Goal: Task Accomplishment & Management: Use online tool/utility

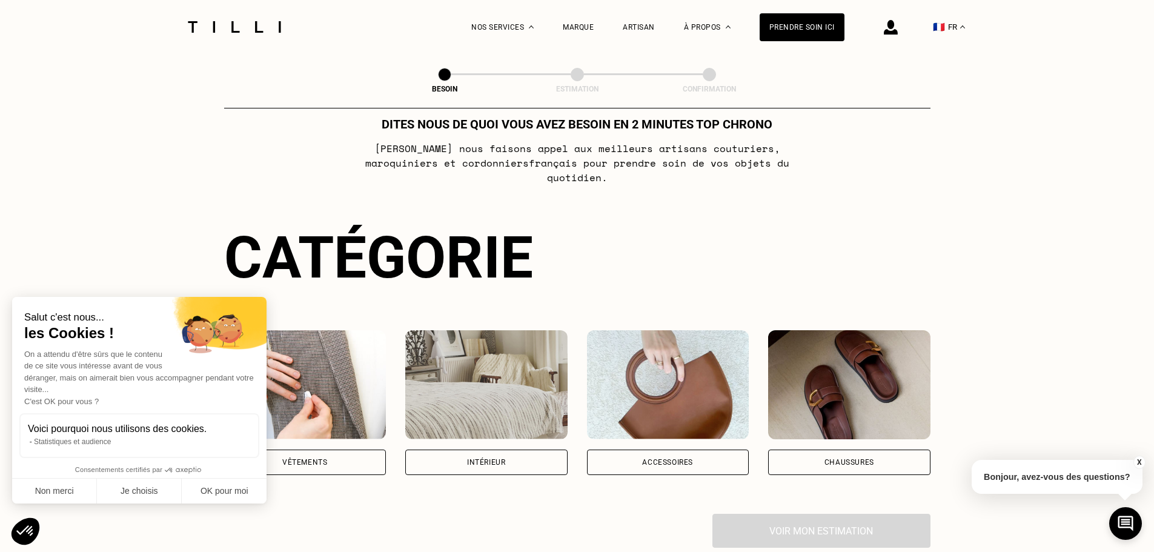
scroll to position [242, 0]
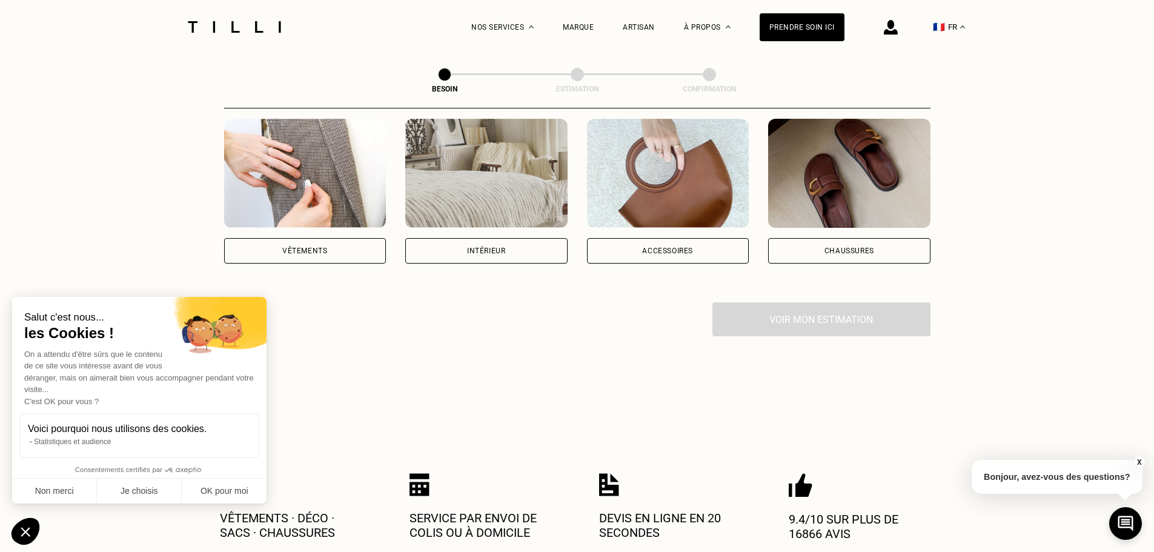
click at [654, 243] on div "Accessoires" at bounding box center [668, 250] width 162 height 25
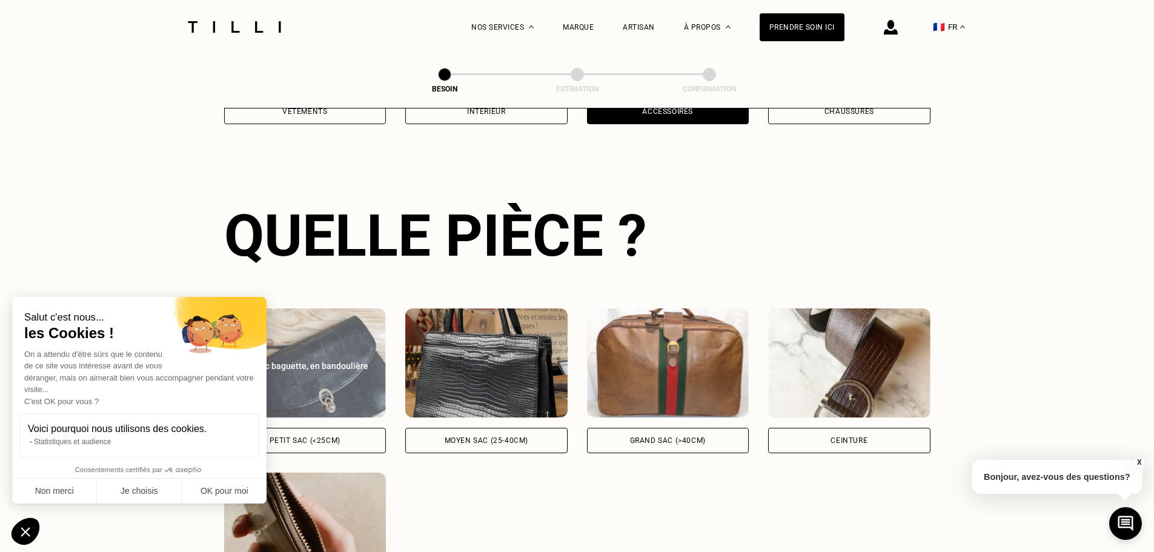
scroll to position [396, 0]
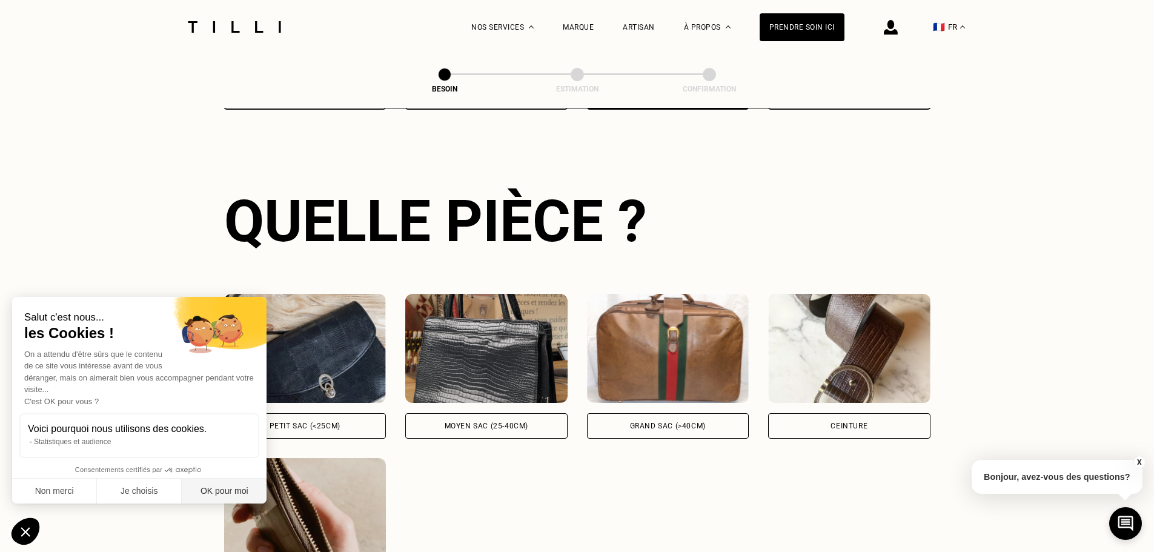
click at [221, 491] on button "OK pour moi" at bounding box center [224, 491] width 85 height 25
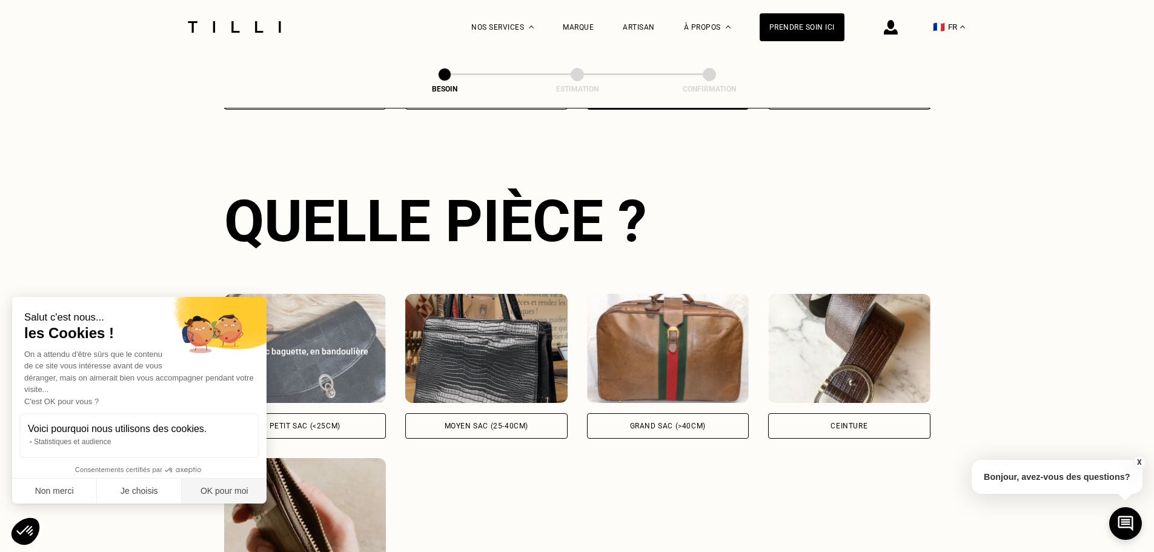
checkbox input "true"
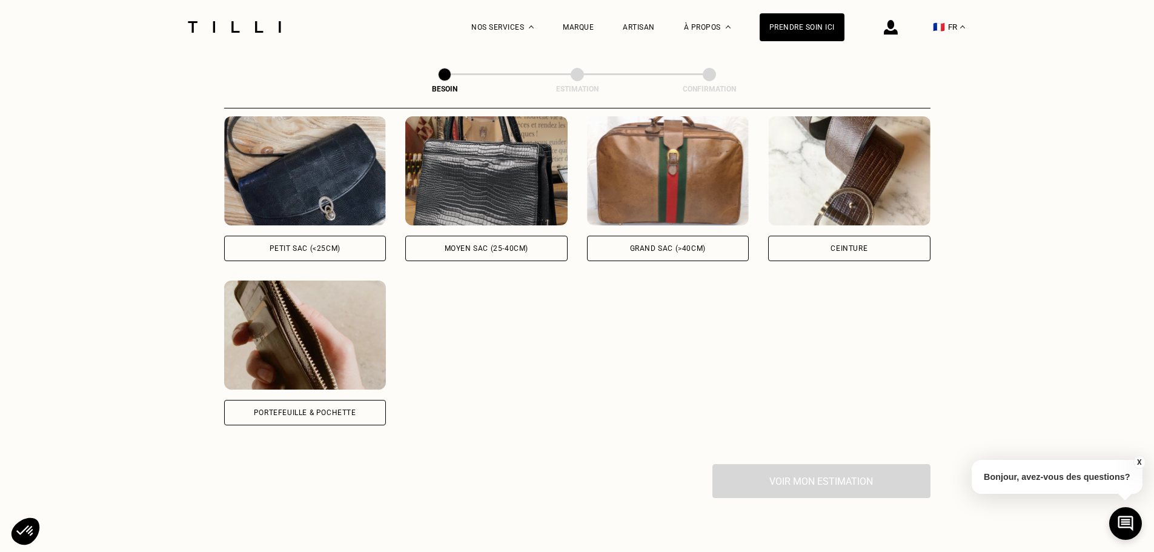
scroll to position [578, 0]
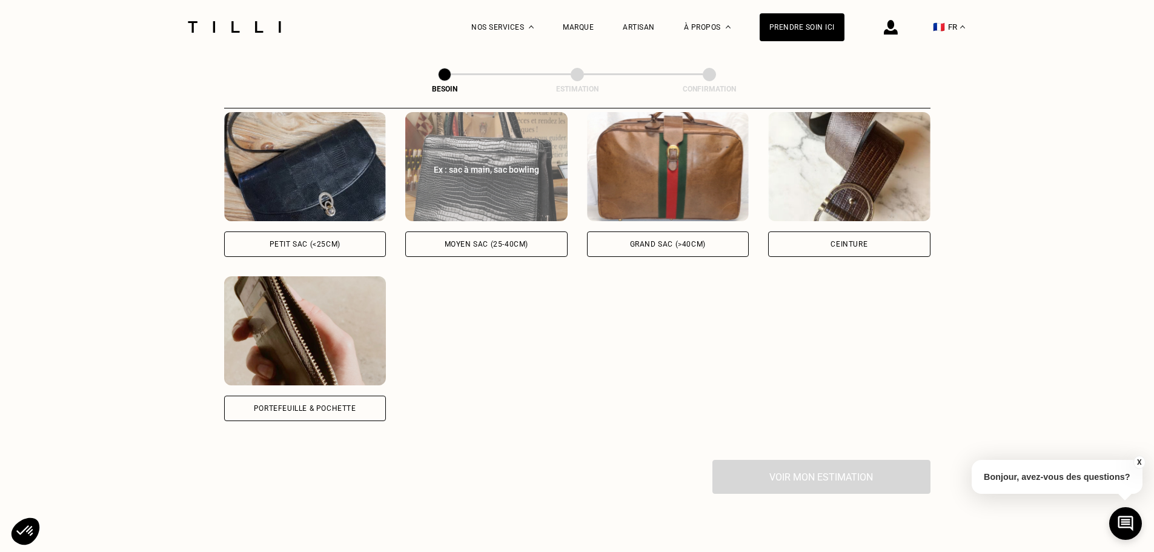
click at [480, 231] on div "Moyen sac (25-40cm)" at bounding box center [486, 243] width 162 height 25
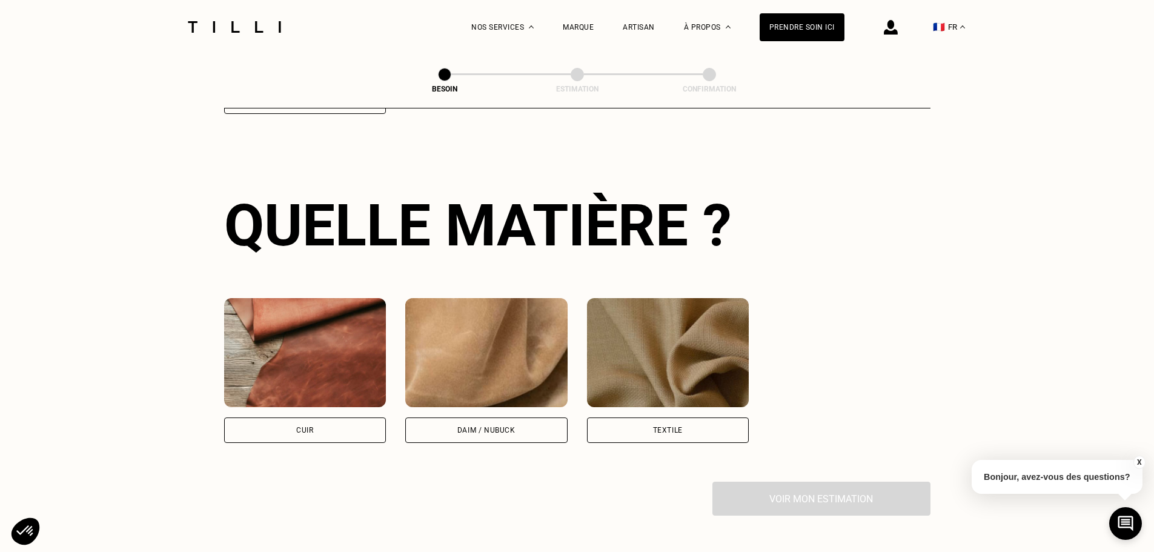
scroll to position [994, 0]
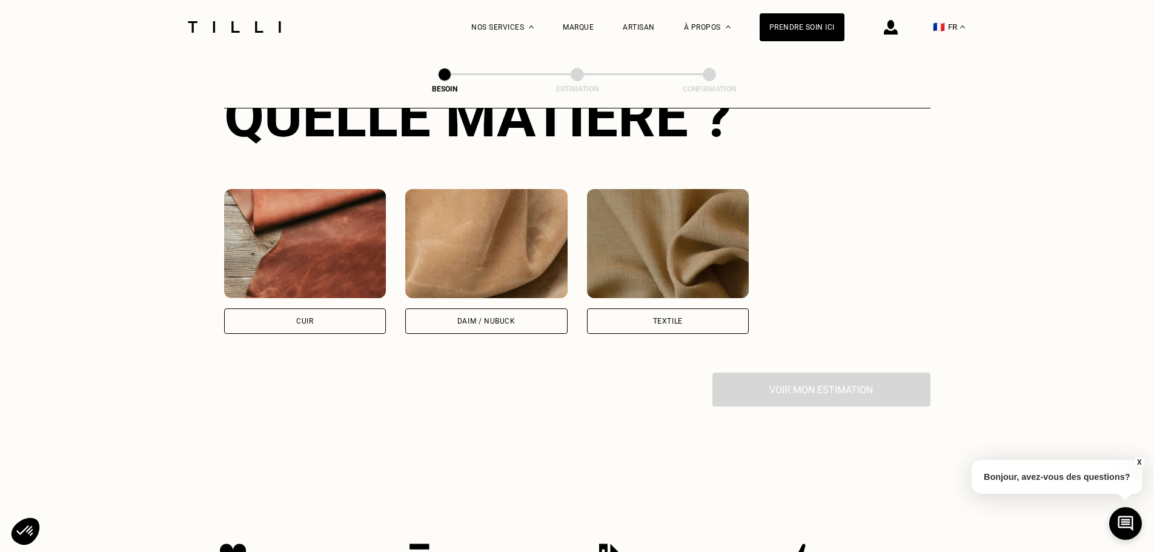
click at [653, 316] on div "Textile" at bounding box center [668, 320] width 162 height 25
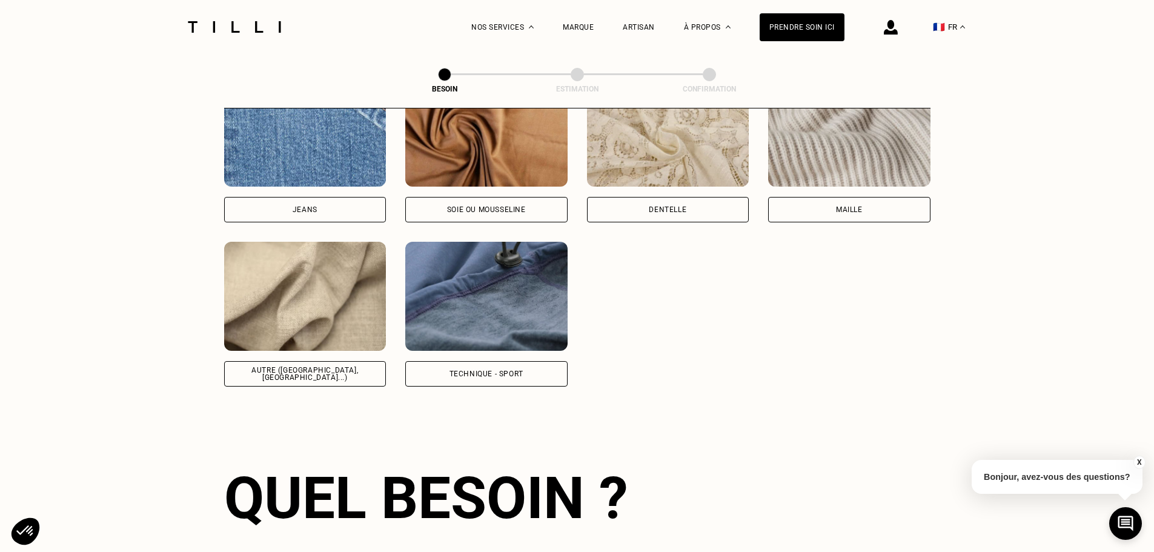
scroll to position [1707, 0]
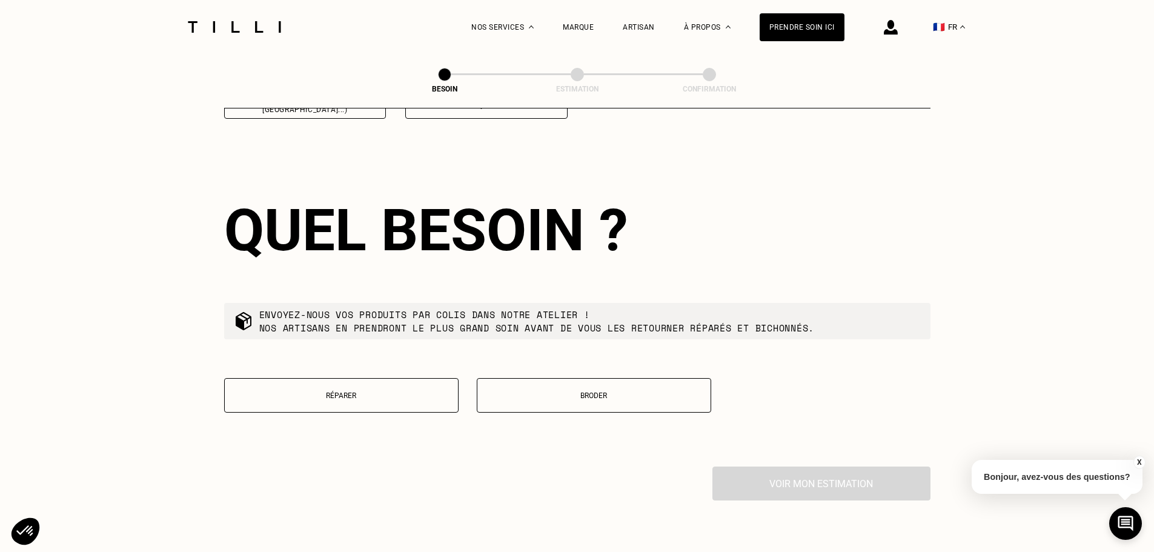
click at [419, 382] on button "Réparer" at bounding box center [341, 395] width 234 height 35
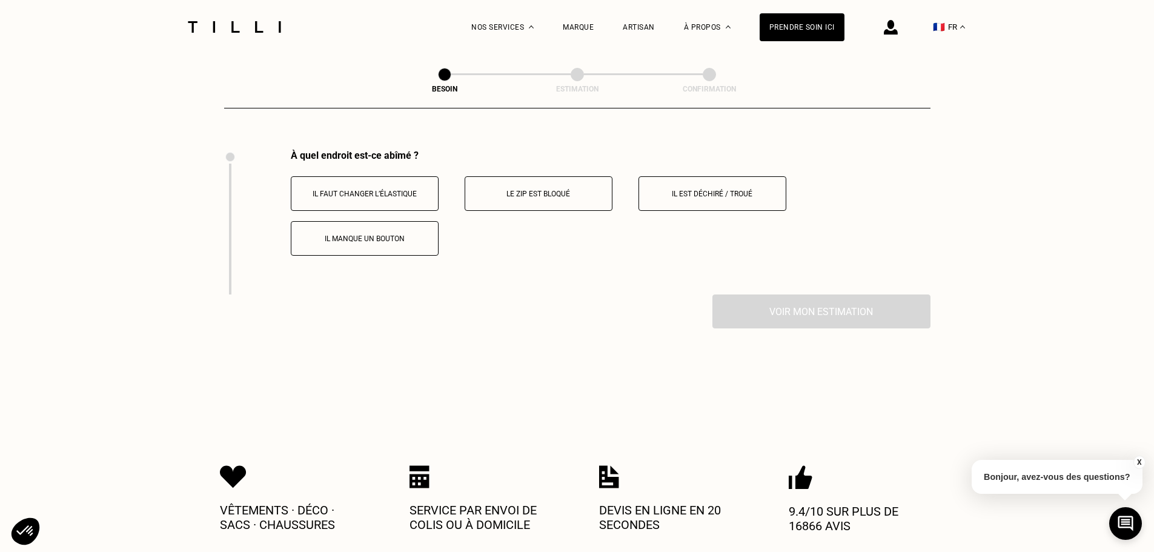
scroll to position [2031, 0]
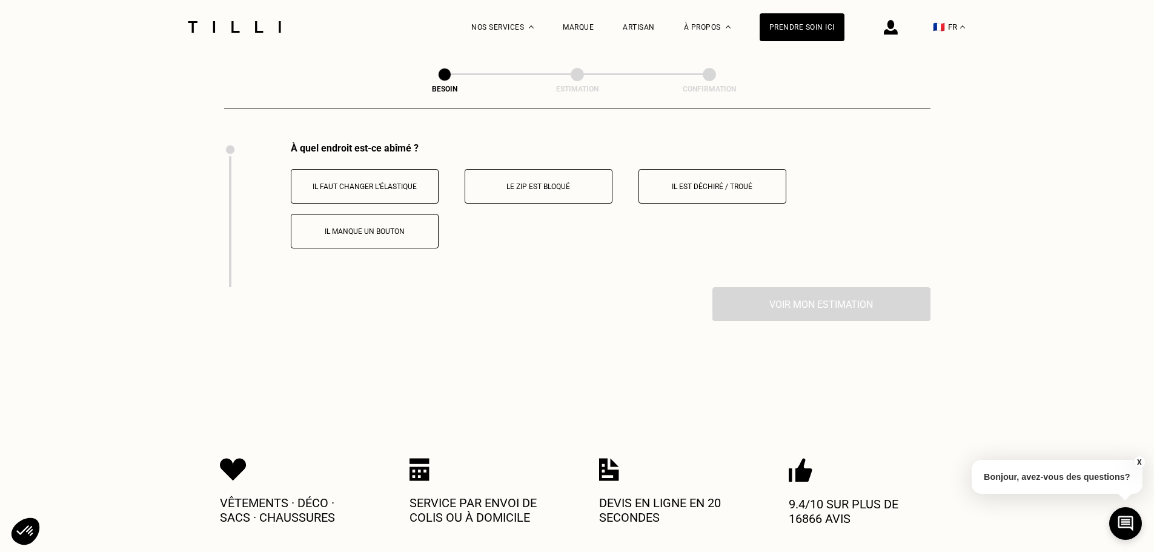
click at [536, 171] on button "Le zip est bloqué" at bounding box center [539, 186] width 148 height 35
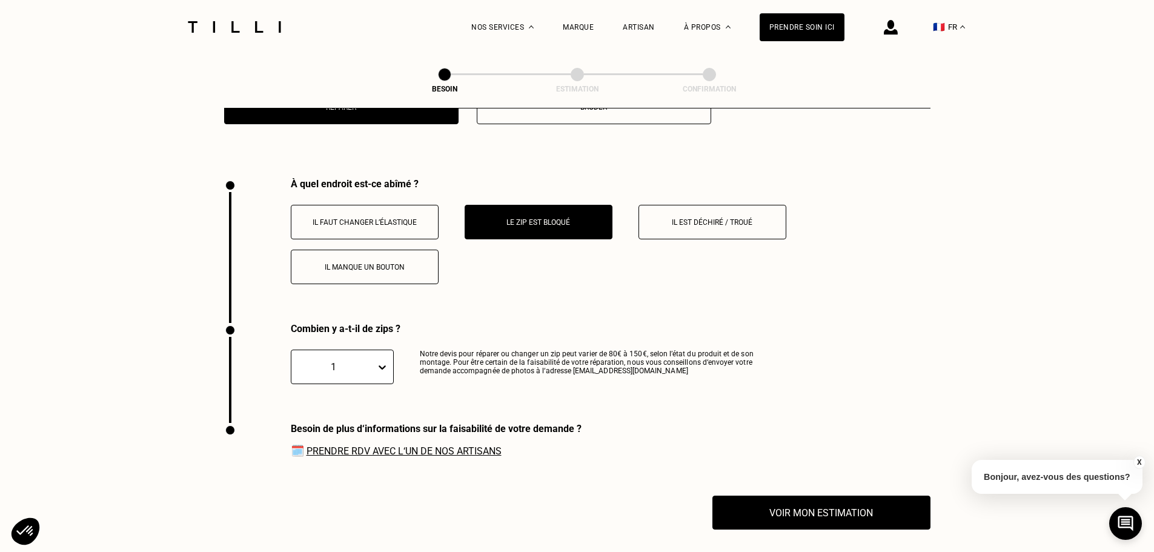
scroll to position [1994, 0]
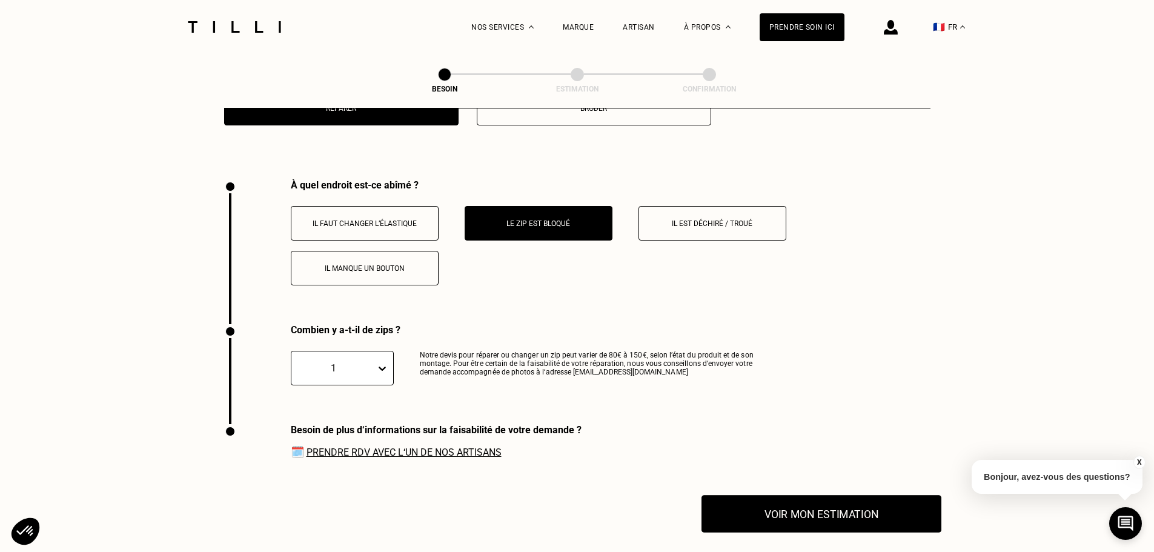
click at [758, 500] on button "Voir mon estimation" at bounding box center [822, 514] width 240 height 38
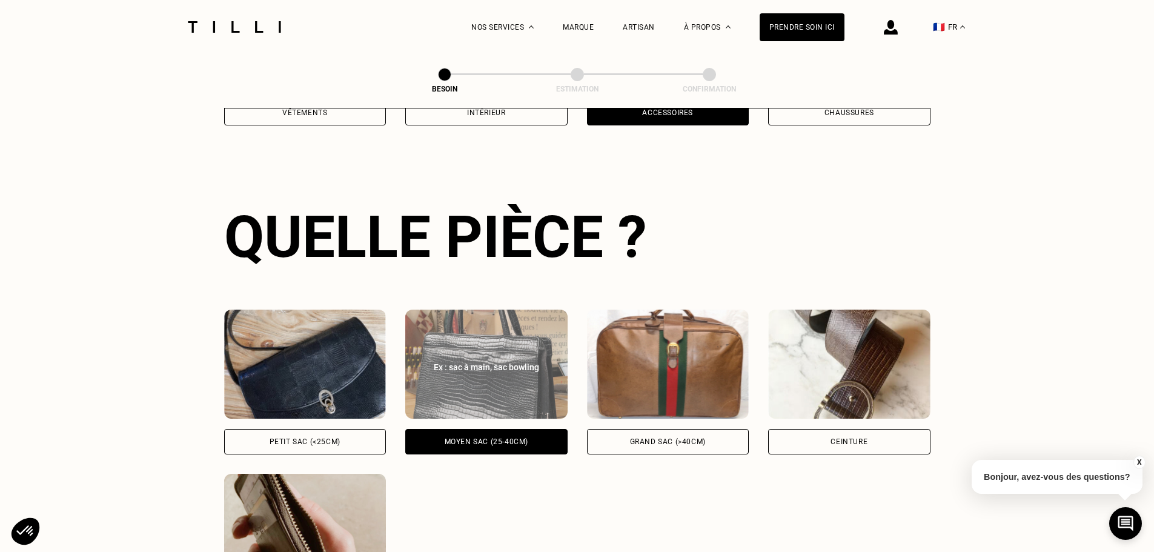
scroll to position [424, 0]
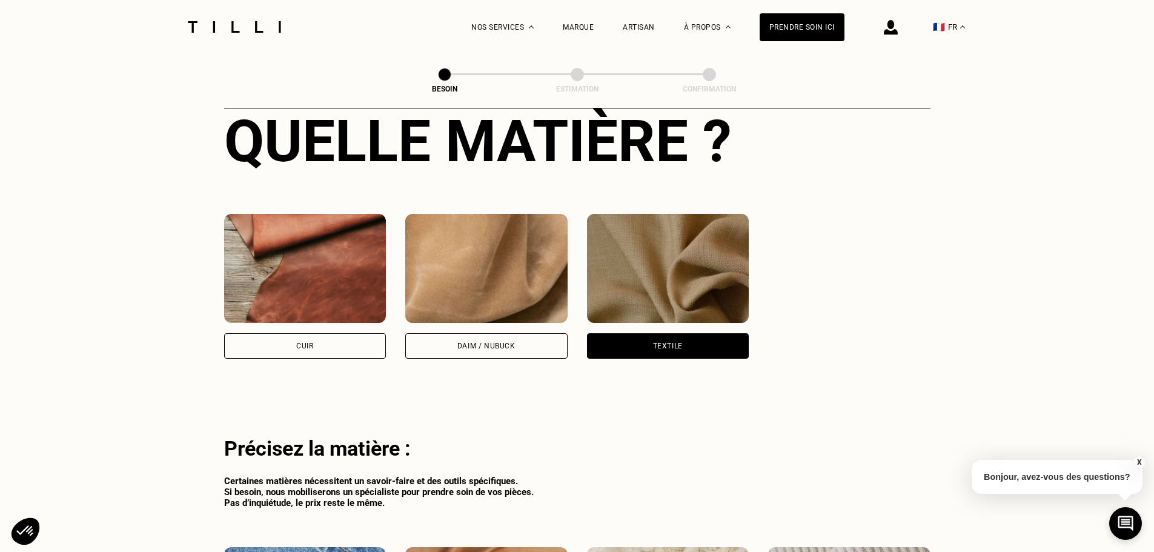
click at [487, 296] on img at bounding box center [486, 268] width 162 height 109
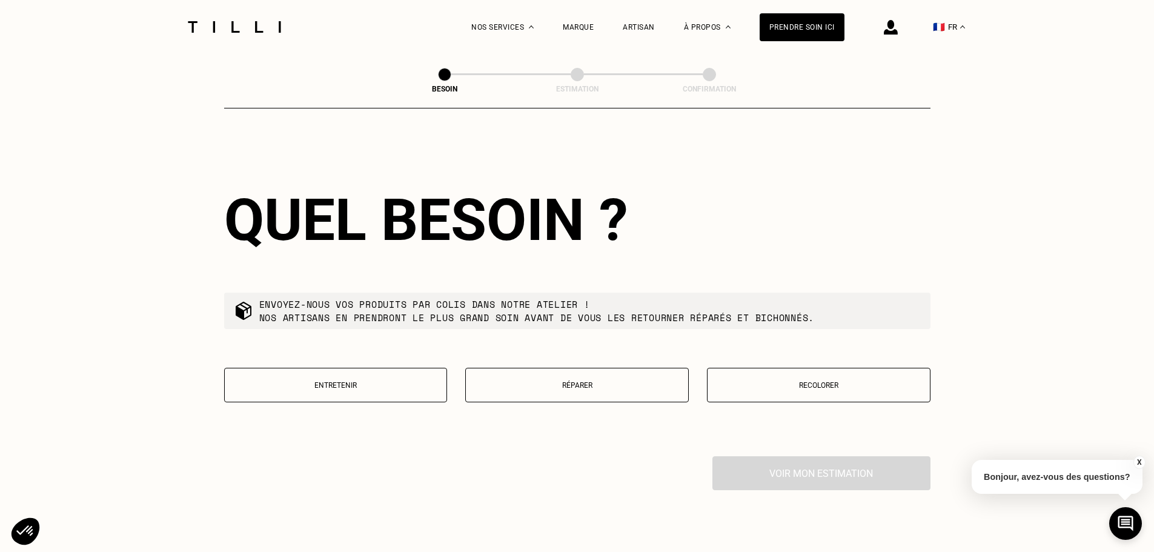
scroll to position [1222, 0]
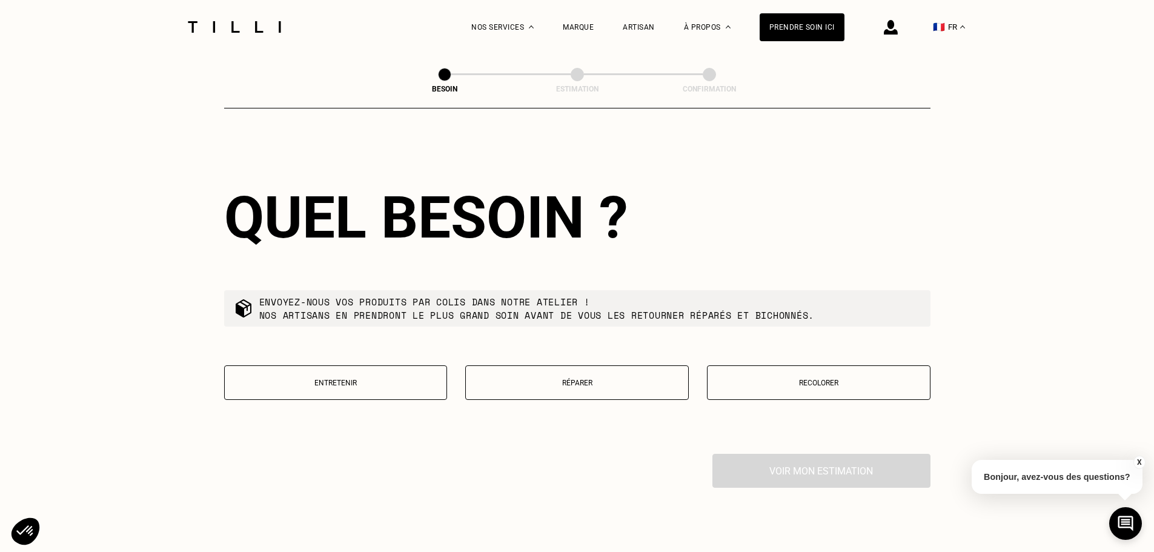
click at [619, 379] on p "Réparer" at bounding box center [577, 383] width 210 height 8
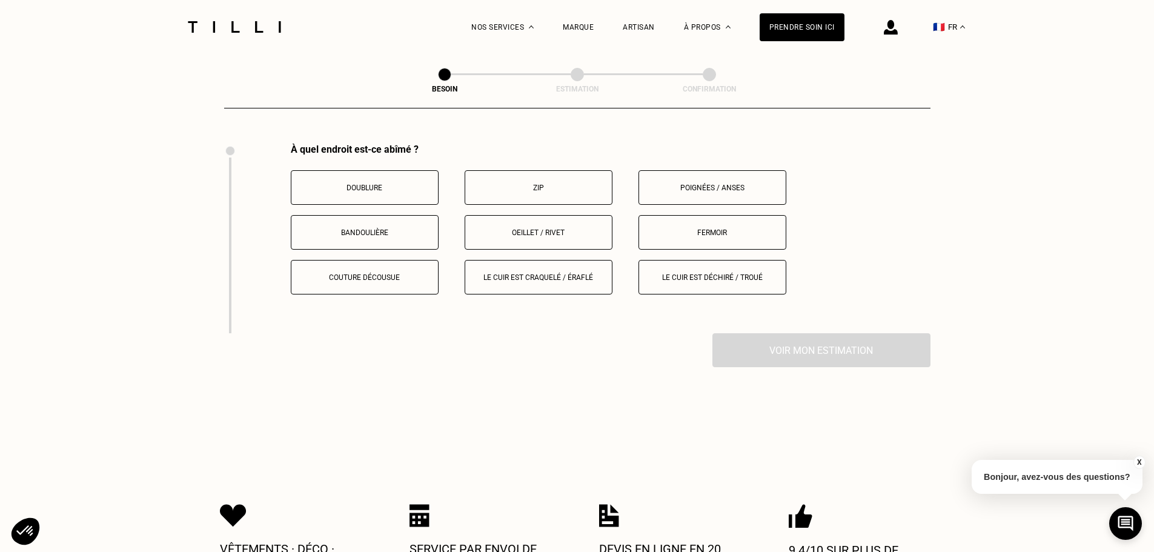
scroll to position [1533, 0]
click at [585, 185] on button "Zip" at bounding box center [539, 187] width 148 height 35
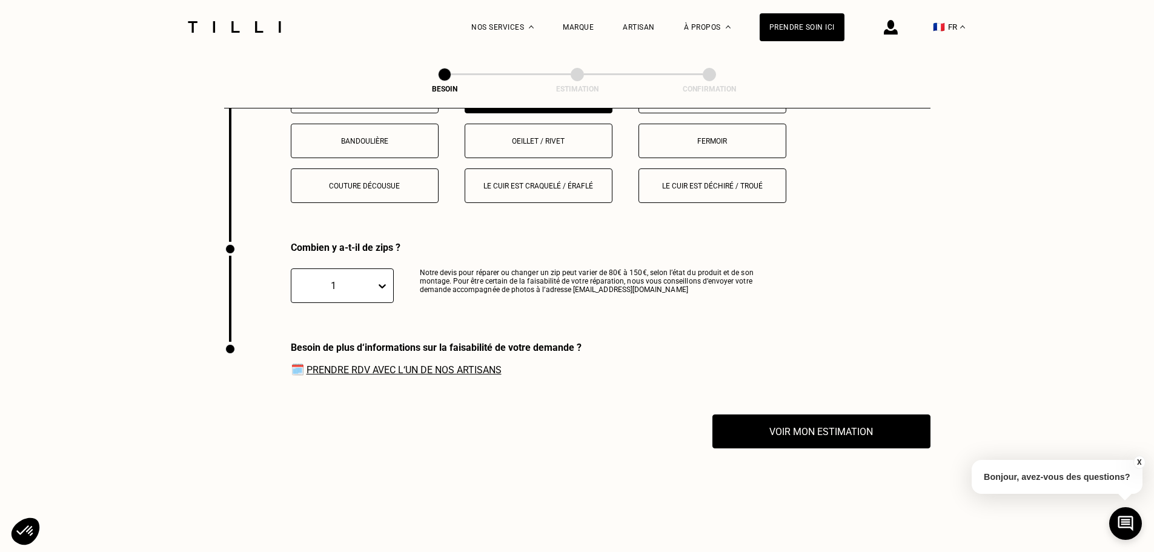
scroll to position [1601, 0]
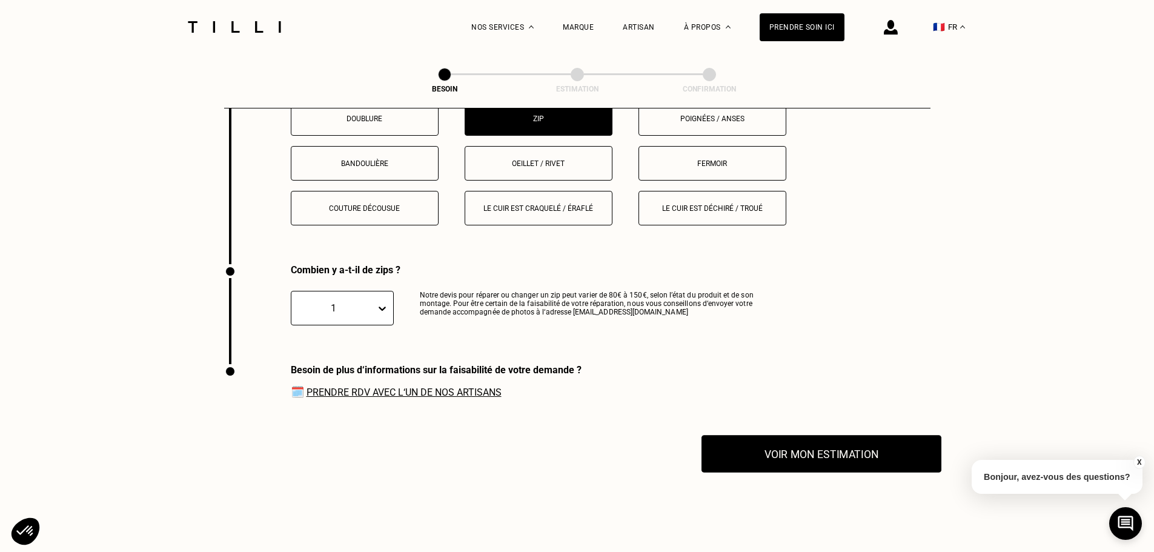
click at [744, 459] on button "Voir mon estimation" at bounding box center [822, 454] width 240 height 38
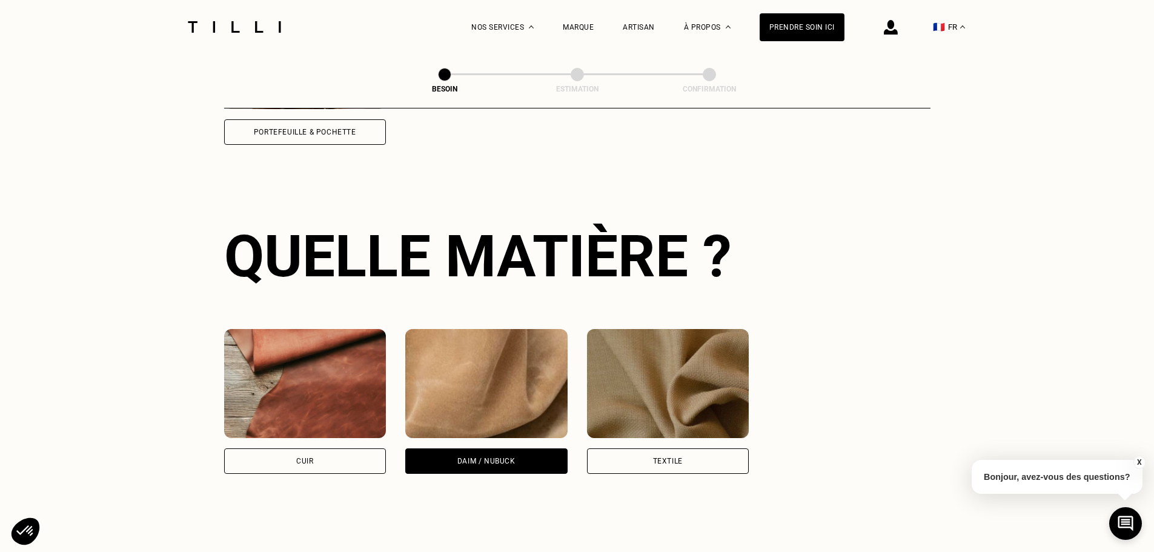
scroll to position [1056, 0]
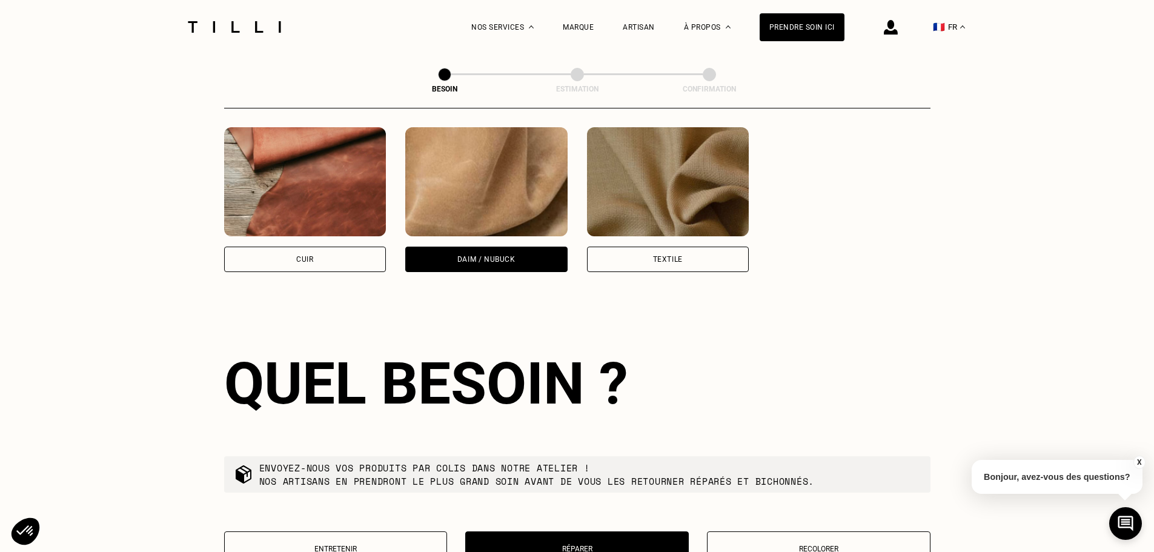
click at [617, 233] on div "Textile" at bounding box center [668, 199] width 162 height 145
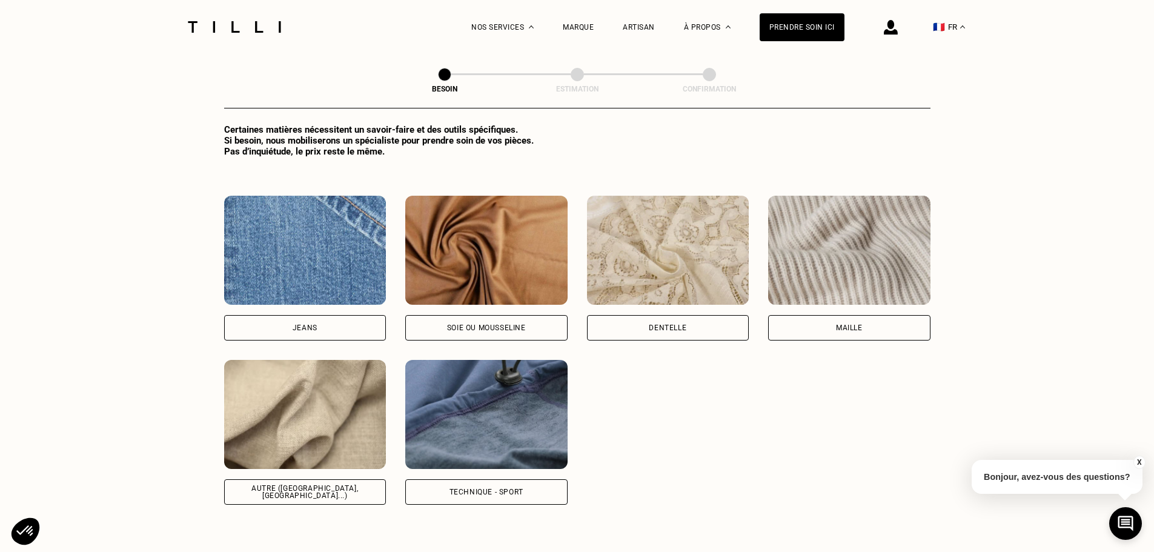
scroll to position [1343, 0]
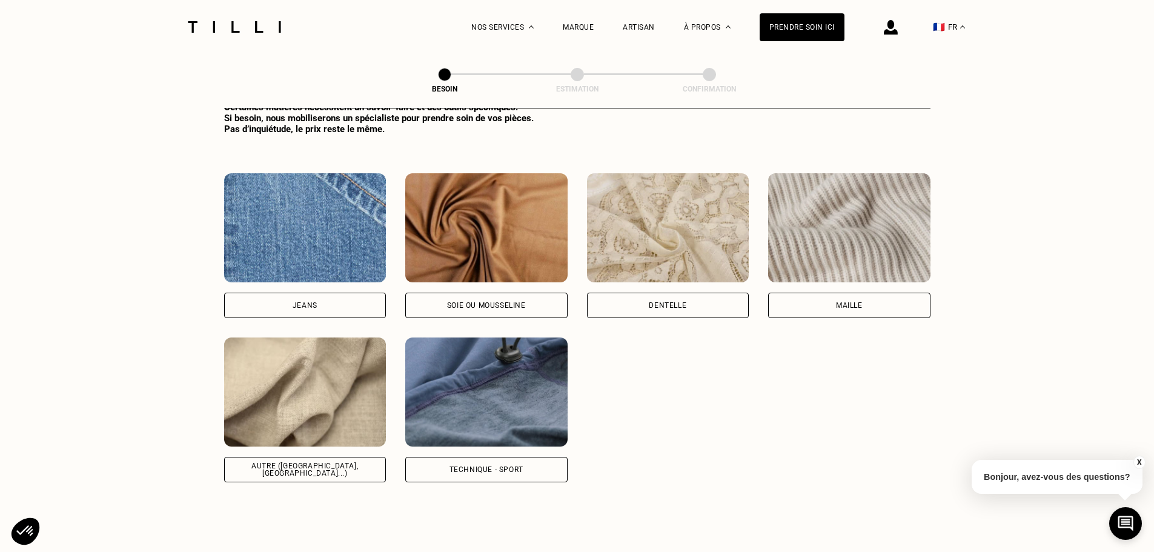
click at [493, 466] on div "Technique - Sport" at bounding box center [487, 469] width 74 height 7
select select "FR"
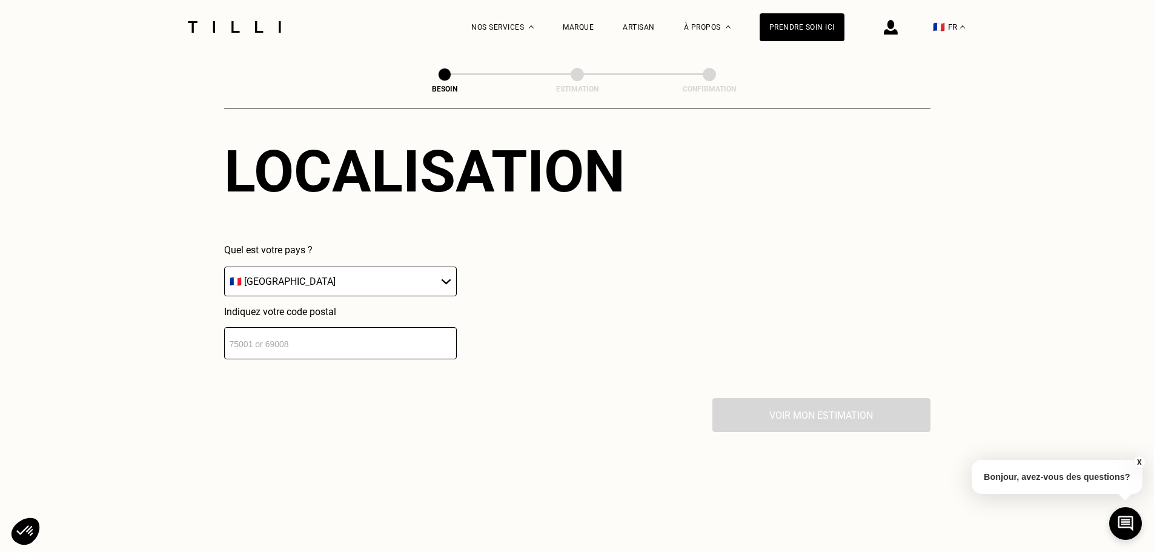
scroll to position [1720, 0]
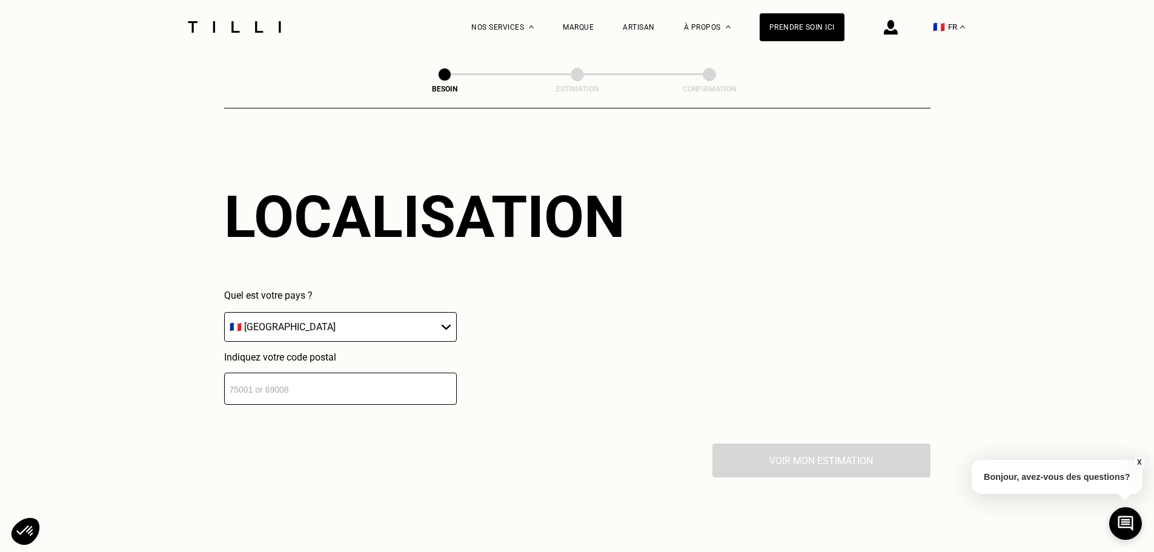
click at [376, 386] on input "number" at bounding box center [340, 389] width 233 height 32
type input "94490"
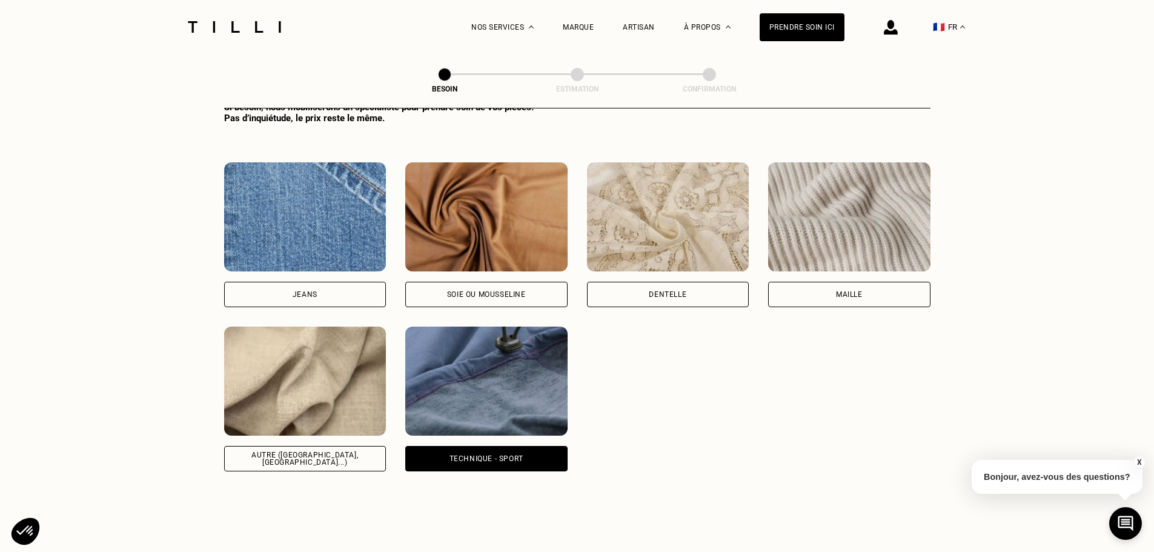
scroll to position [1355, 0]
click at [355, 377] on img at bounding box center [305, 380] width 162 height 109
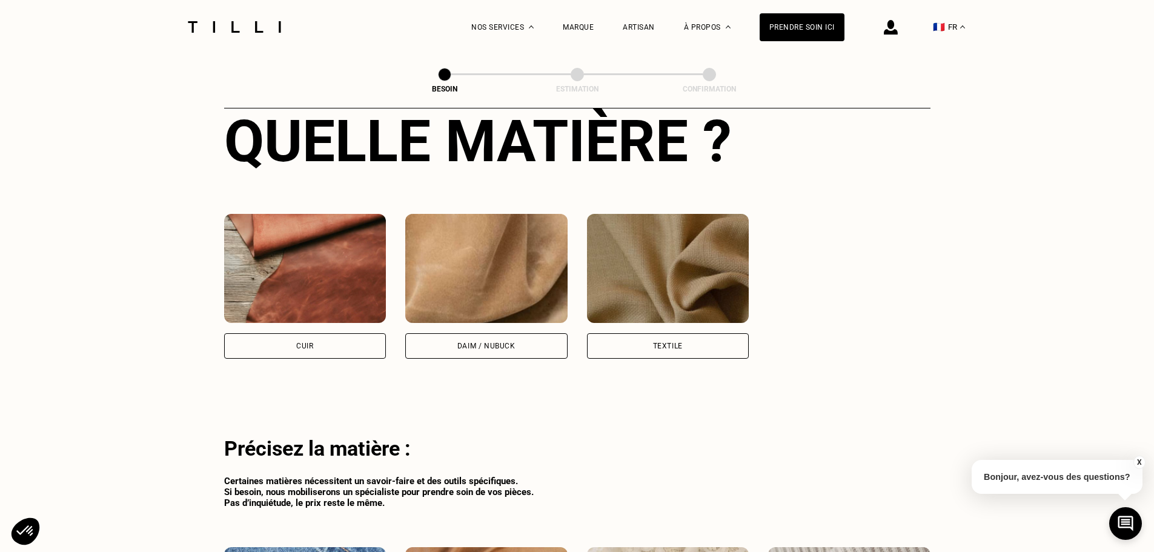
scroll to position [932, 0]
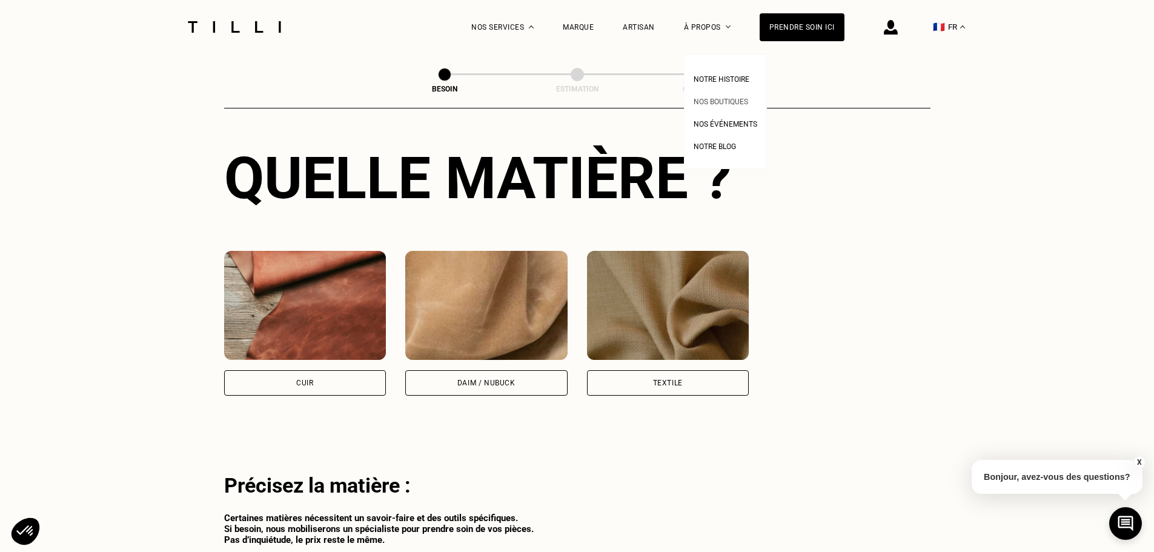
click at [714, 98] on span "Nos boutiques" at bounding box center [721, 102] width 55 height 8
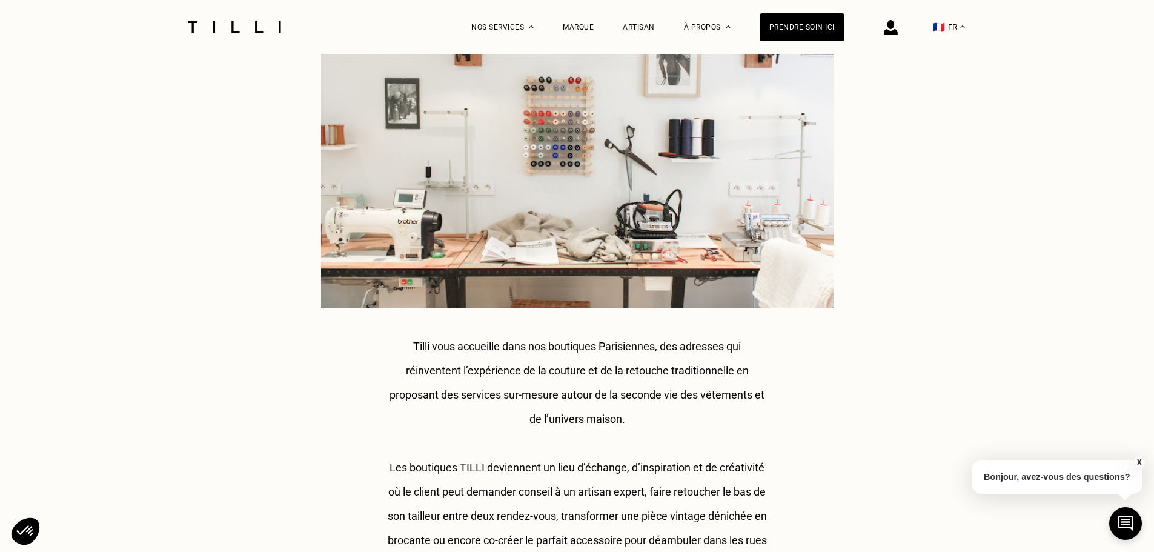
scroll to position [242, 0]
